Goal: Navigation & Orientation: Find specific page/section

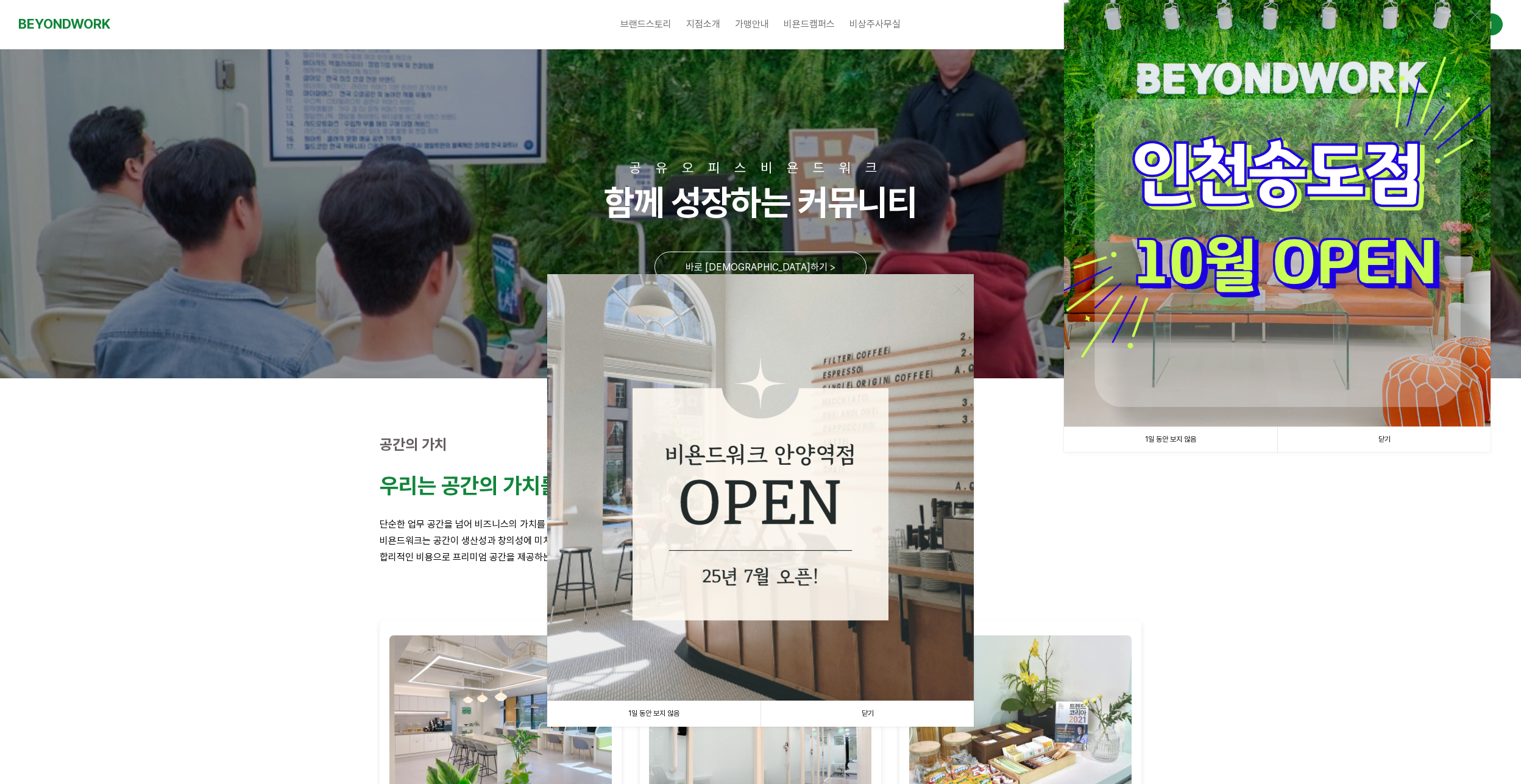
click at [1156, 435] on link "1일 동안 보지 않음" at bounding box center [1170, 439] width 214 height 25
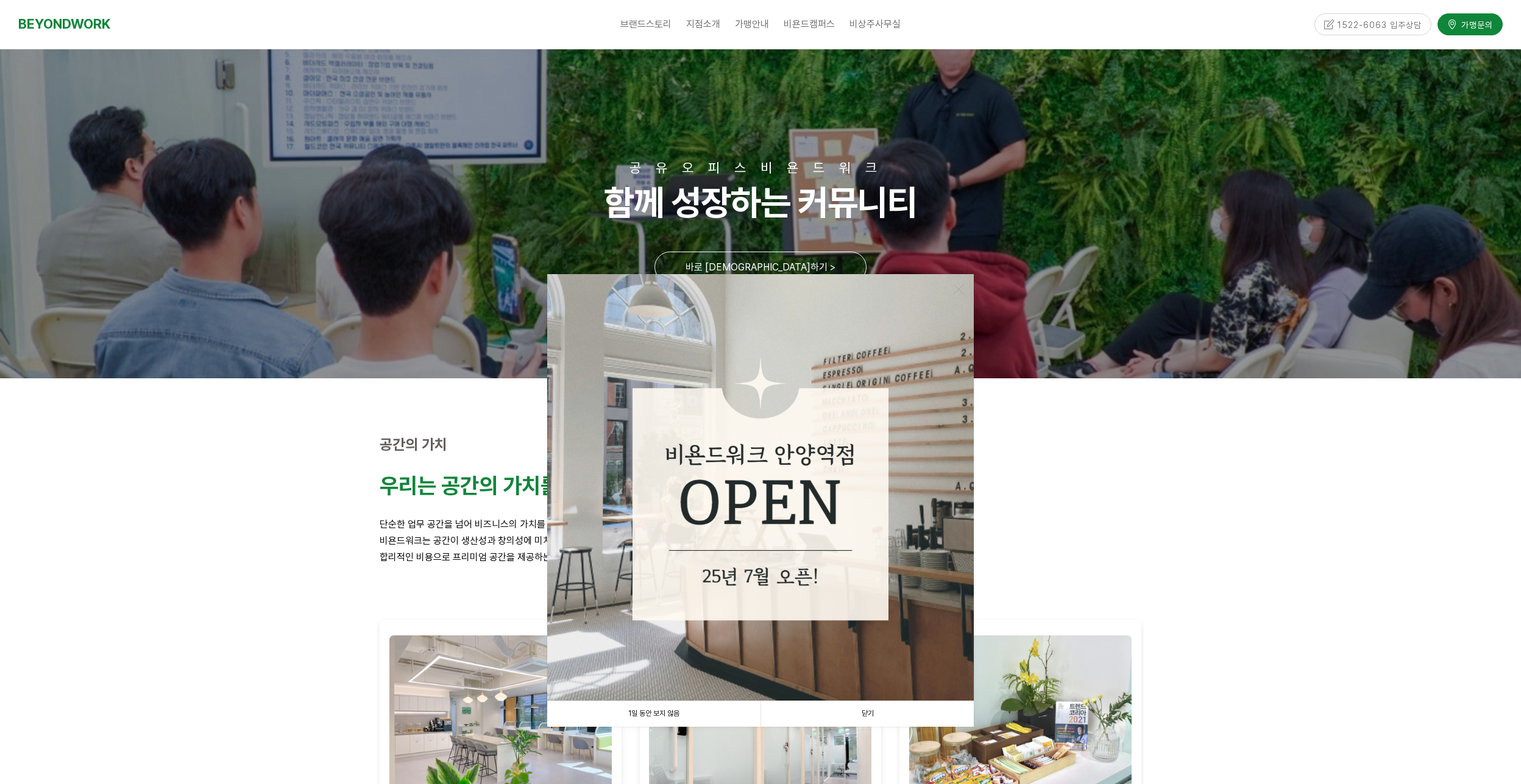
click at [670, 710] on link "1일 동안 보지 않음" at bounding box center [654, 713] width 214 height 25
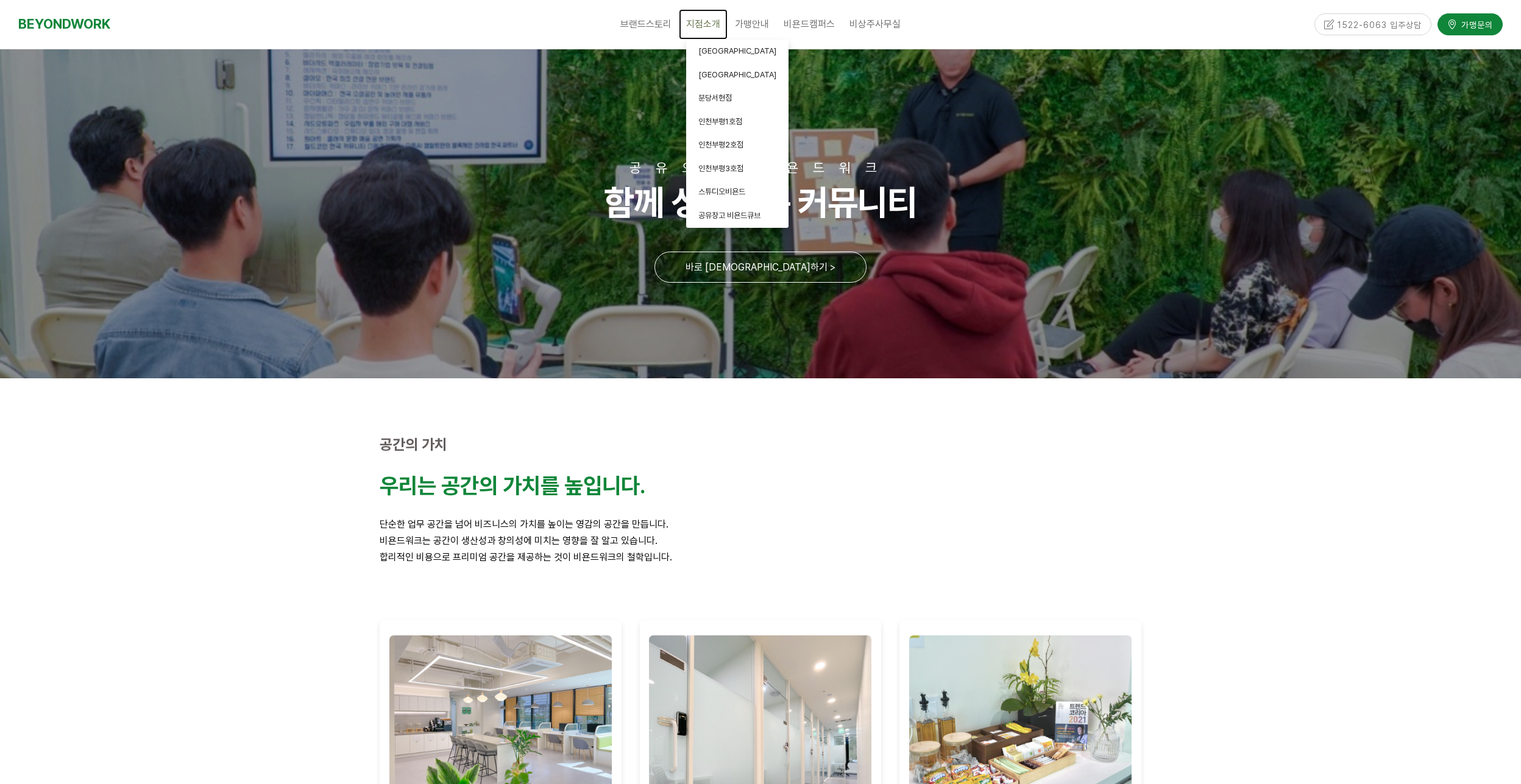
click at [694, 22] on span "지점소개" at bounding box center [703, 24] width 35 height 11
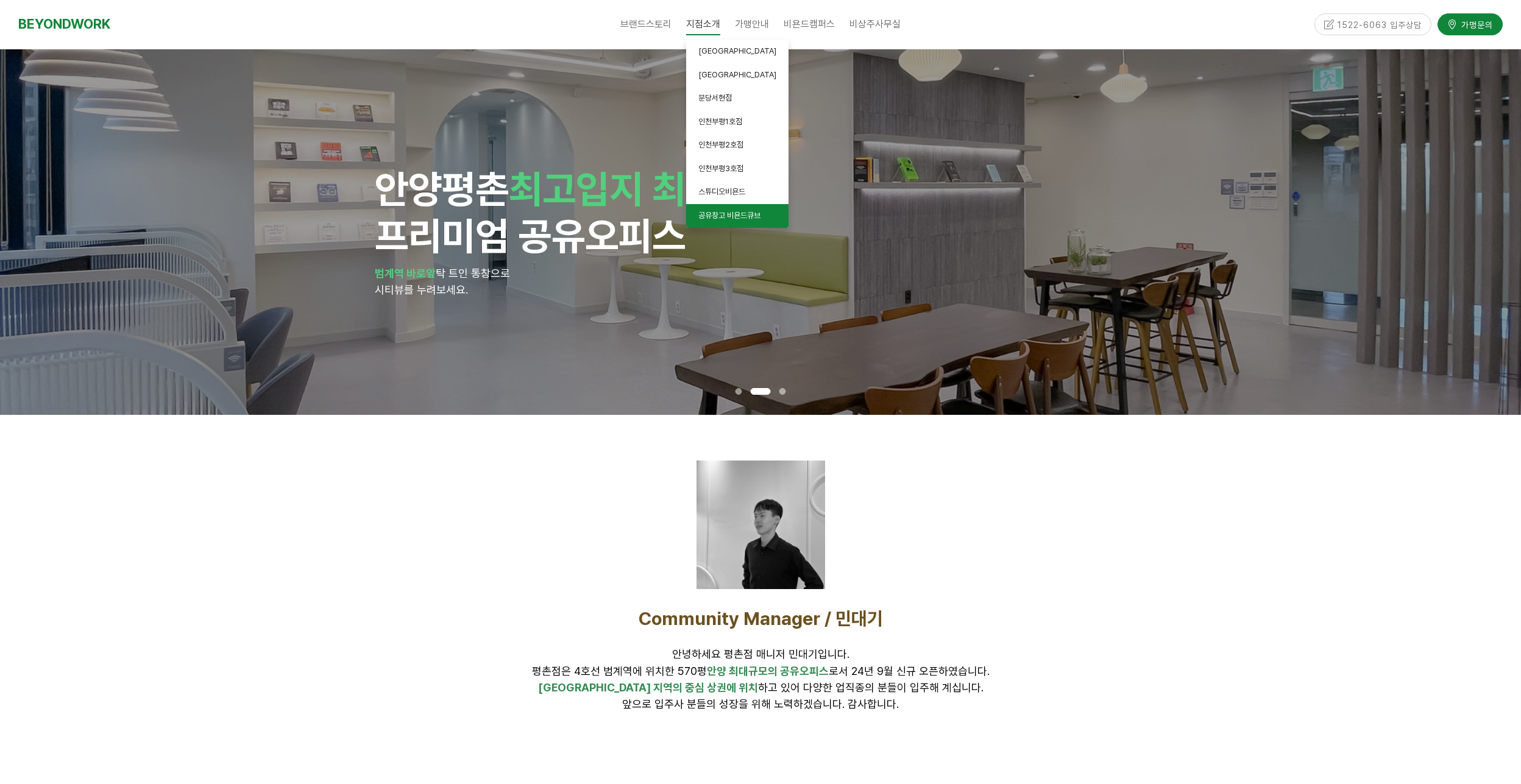
click at [732, 213] on span "공유창고 비욘드큐브" at bounding box center [729, 215] width 62 height 9
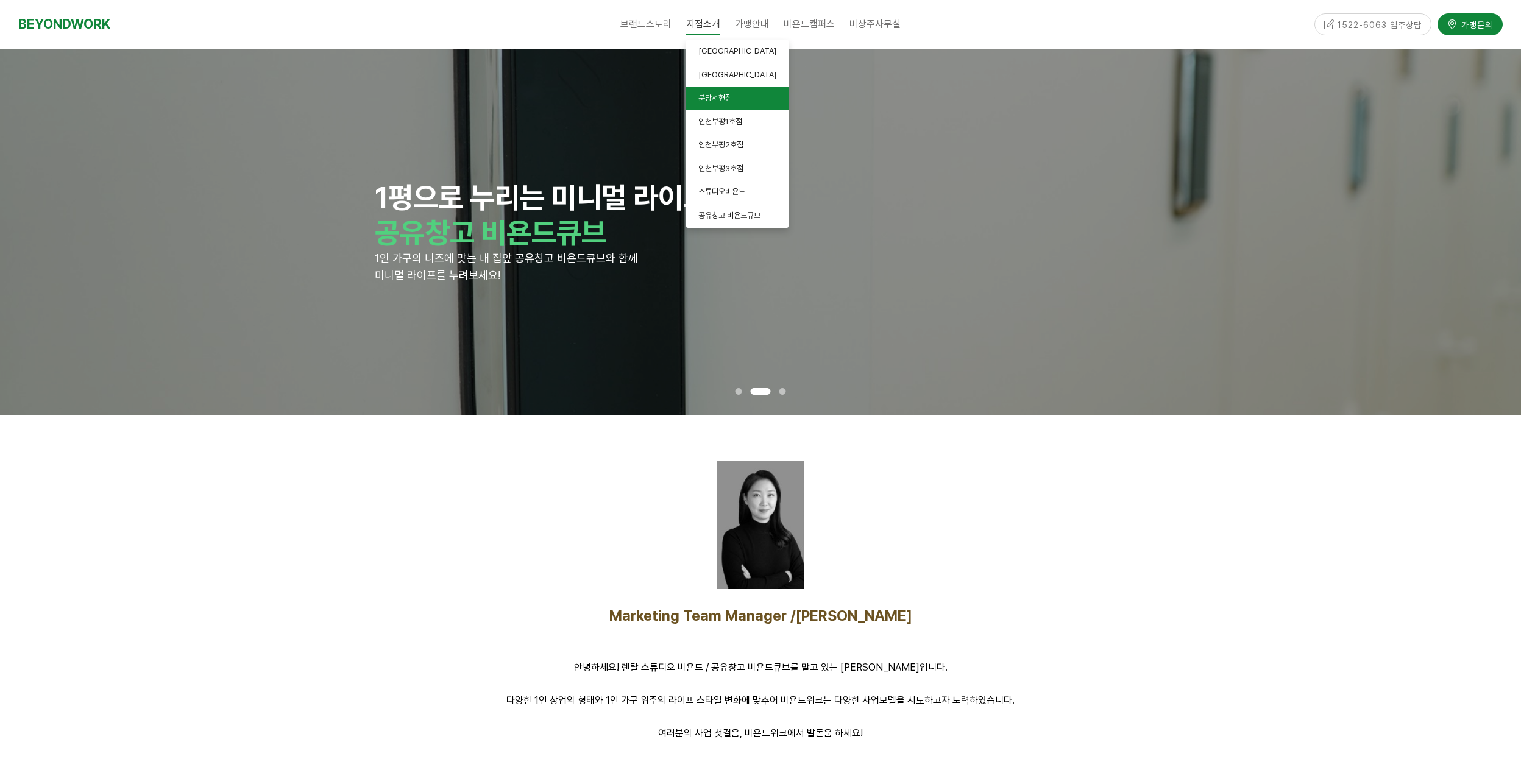
click at [731, 100] on span "분당서현점" at bounding box center [715, 98] width 34 height 9
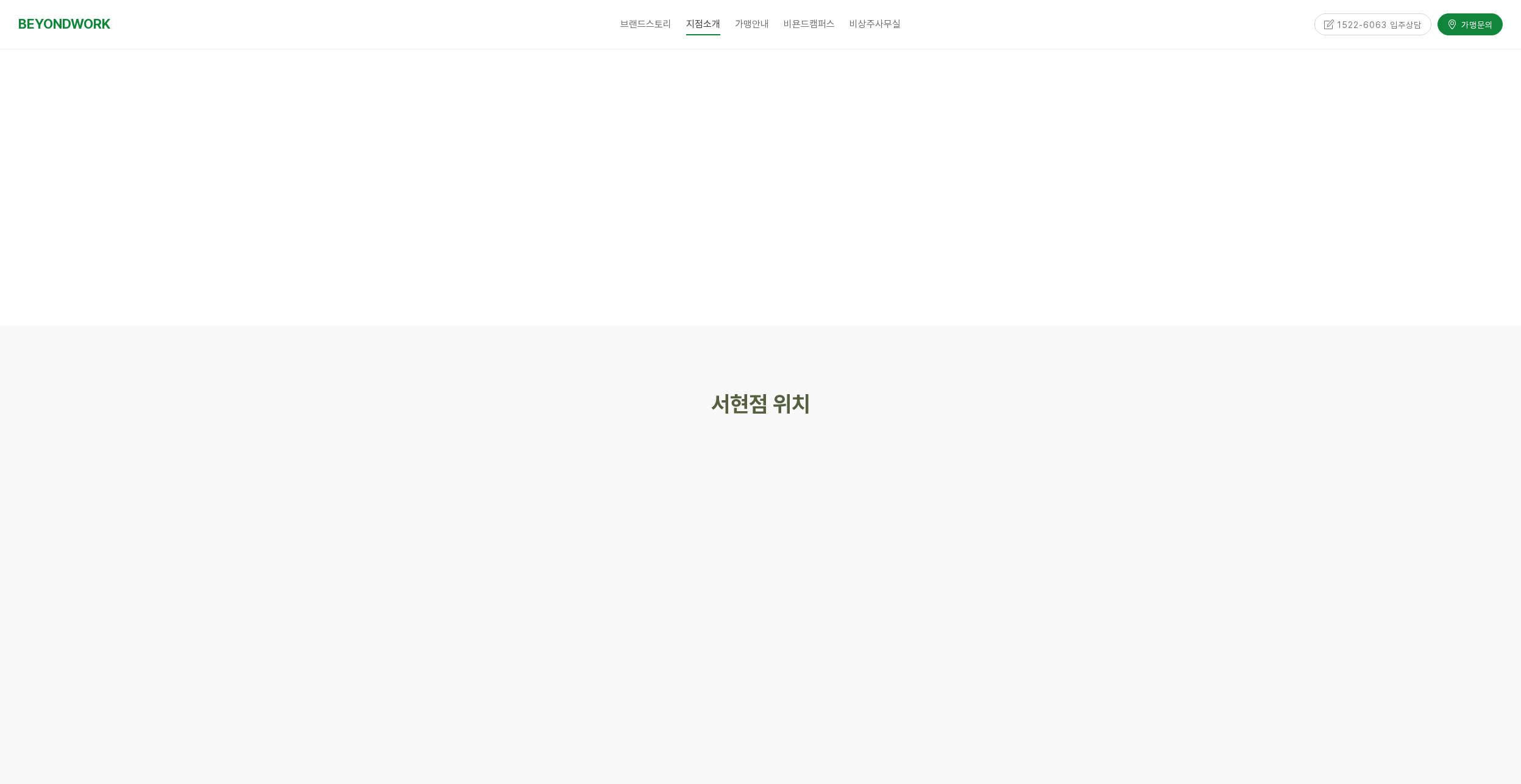
scroll to position [5239, 0]
